Goal: Navigation & Orientation: Find specific page/section

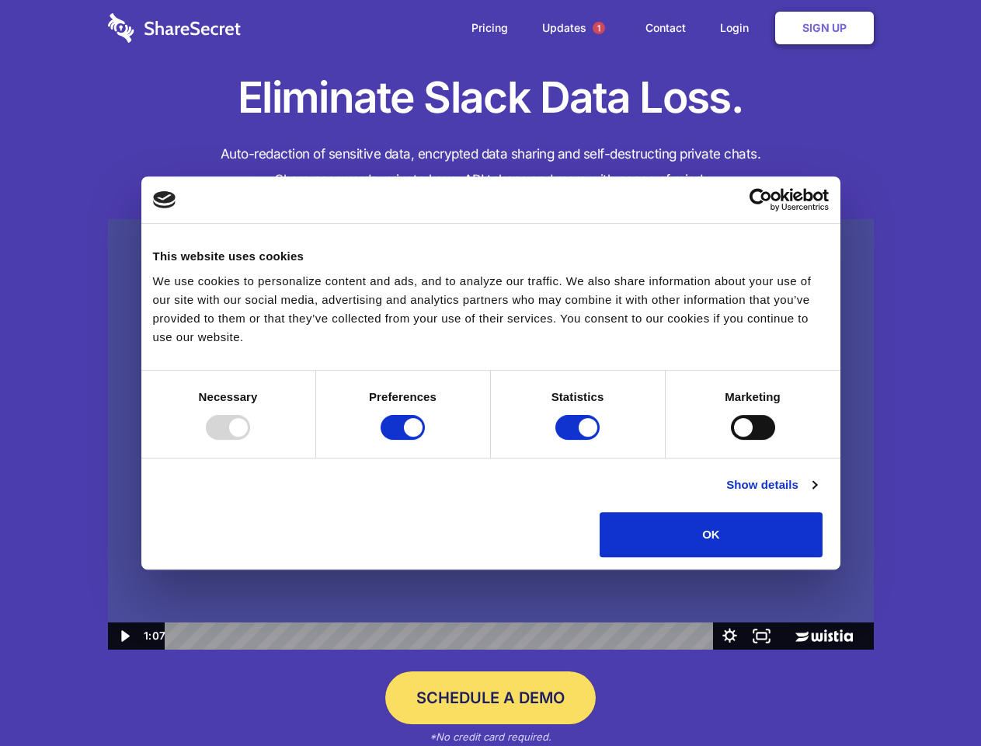
click at [490, 373] on img at bounding box center [491, 434] width 766 height 431
click at [250, 440] on div at bounding box center [228, 427] width 44 height 25
click at [425, 440] on input "Preferences" at bounding box center [403, 427] width 44 height 25
checkbox input "false"
click at [579, 440] on input "Statistics" at bounding box center [577, 427] width 44 height 25
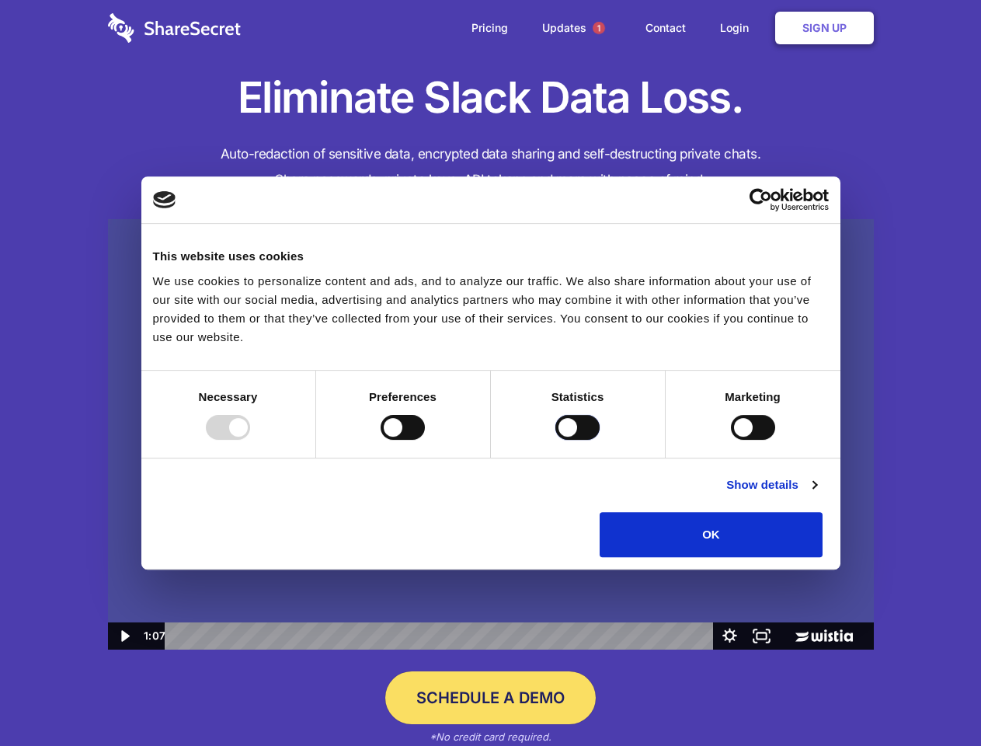
checkbox input "false"
click at [731, 440] on input "Marketing" at bounding box center [753, 427] width 44 height 25
checkbox input "true"
click at [816, 494] on link "Show details" at bounding box center [771, 484] width 90 height 19
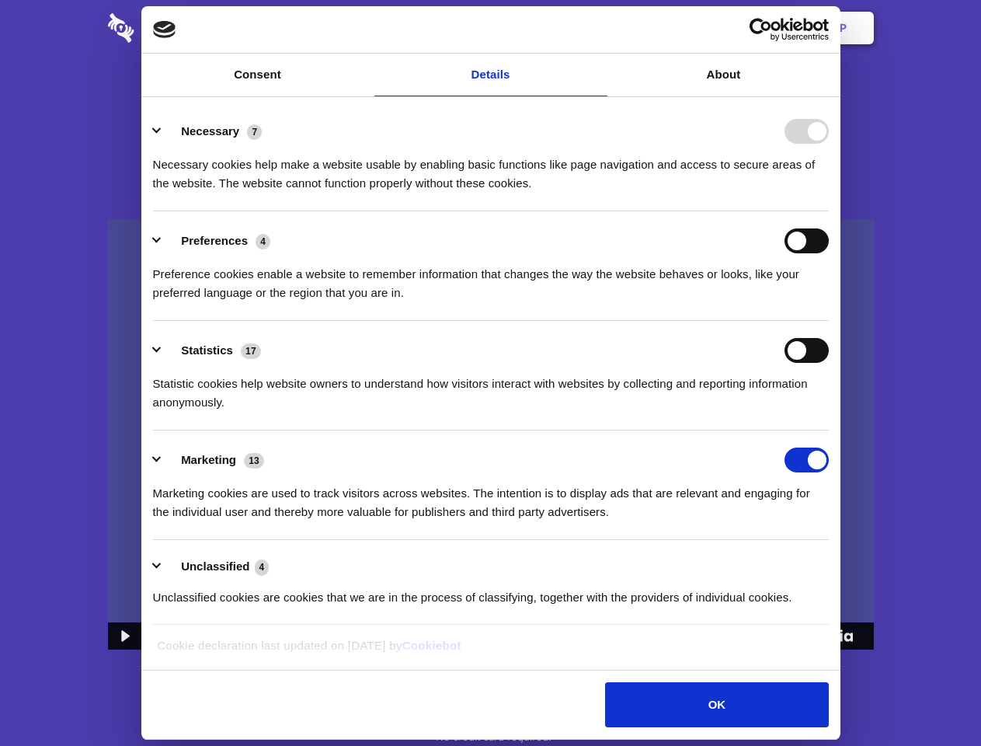
click at [829, 211] on li "Necessary 7 Necessary cookies help make a website usable by enabling basic func…" at bounding box center [491, 157] width 676 height 110
click at [598, 28] on span "1" at bounding box center [599, 28] width 12 height 12
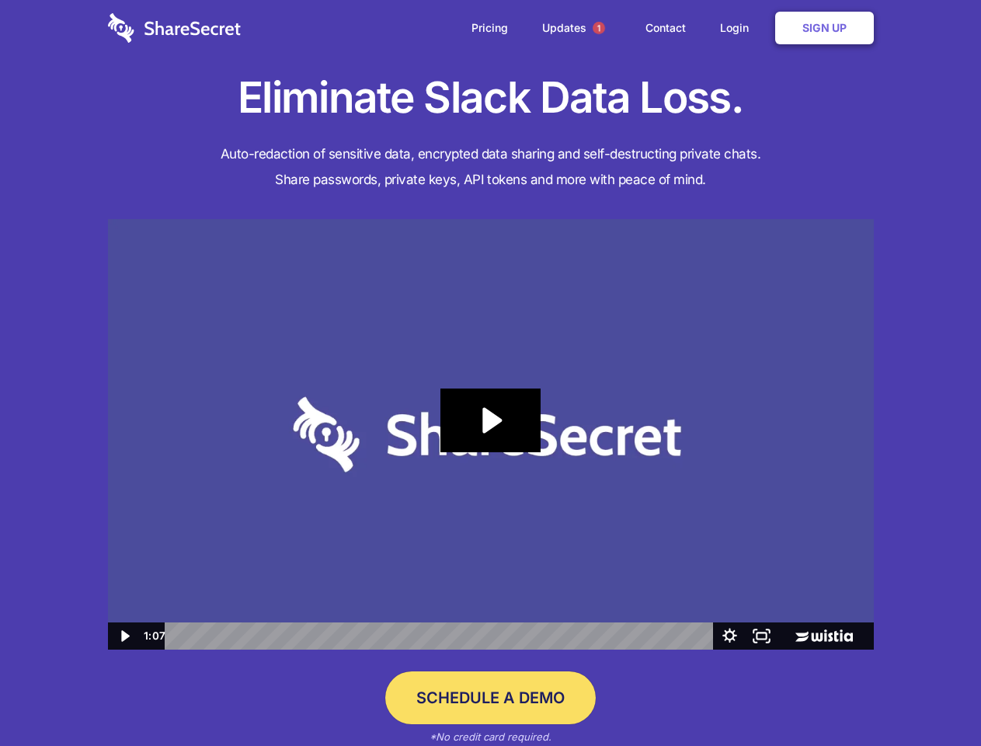
click at [491, 434] on icon "Play Video: Sharesecret Slack Extension" at bounding box center [489, 420] width 99 height 64
